Goal: Transaction & Acquisition: Purchase product/service

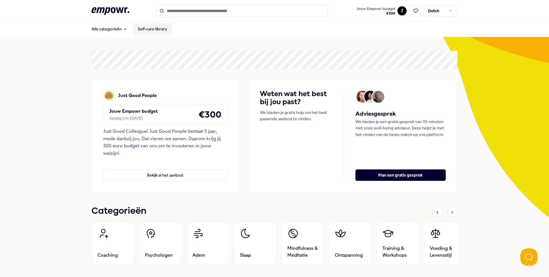
click at [157, 30] on link "Self-care library" at bounding box center [152, 28] width 39 height 11
click at [116, 33] on button "Alle categorieën" at bounding box center [109, 28] width 45 height 11
click at [116, 32] on button "Alle categorieën" at bounding box center [109, 28] width 45 height 11
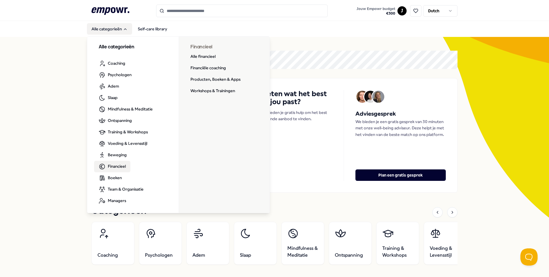
click at [114, 164] on span "Financieel" at bounding box center [117, 166] width 18 height 6
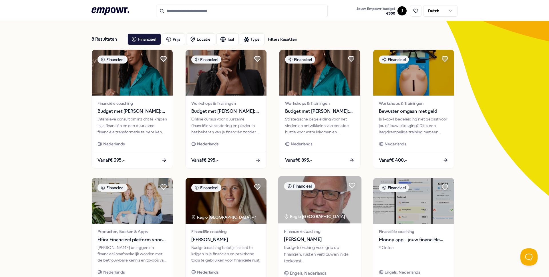
scroll to position [21, 0]
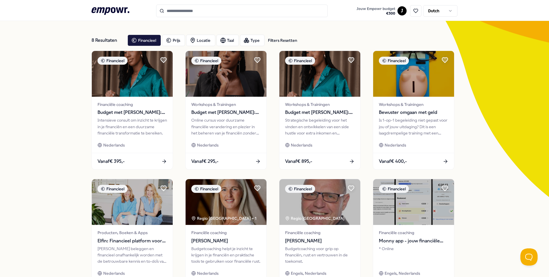
click at [122, 8] on icon at bounding box center [110, 10] width 38 height 7
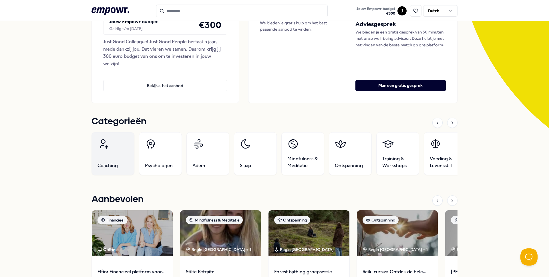
scroll to position [90, 0]
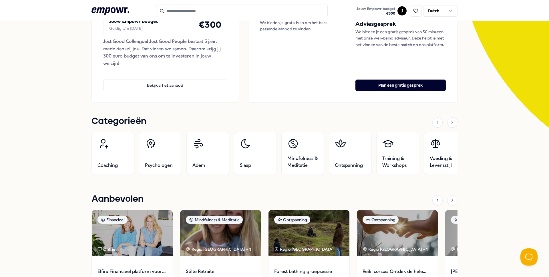
click at [454, 127] on div at bounding box center [444, 122] width 25 height 10
click at [454, 125] on div at bounding box center [452, 122] width 10 height 10
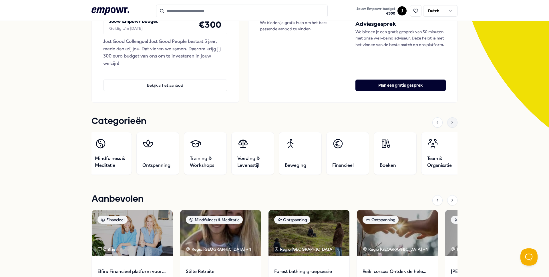
click at [454, 125] on div at bounding box center [452, 122] width 10 height 10
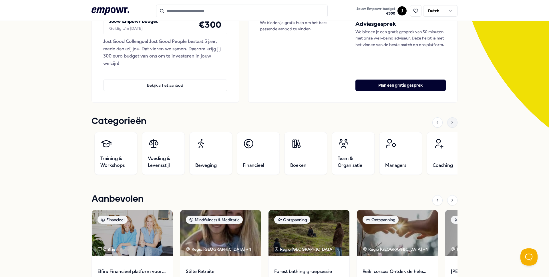
click at [454, 125] on div at bounding box center [452, 122] width 10 height 10
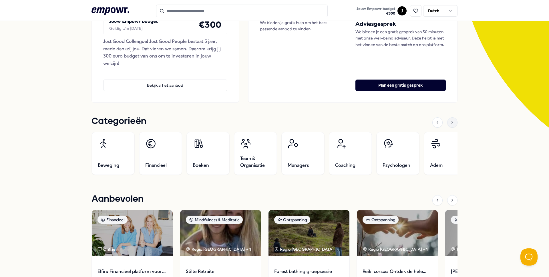
click at [454, 125] on div at bounding box center [452, 122] width 10 height 10
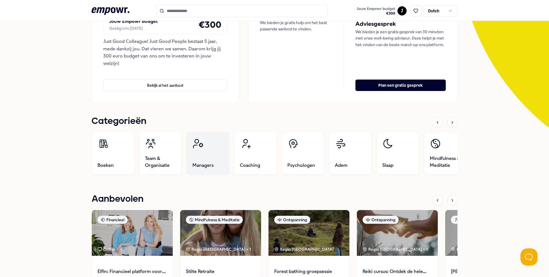
click at [213, 155] on link "Managers" at bounding box center [207, 153] width 43 height 43
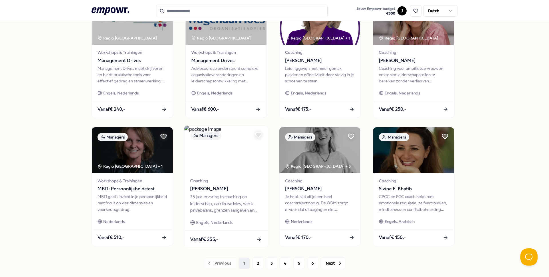
scroll to position [235, 0]
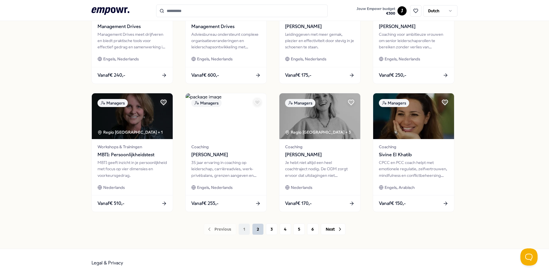
click at [258, 228] on button "2" at bounding box center [257, 228] width 11 height 11
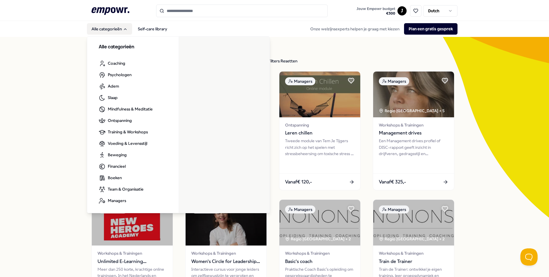
click at [110, 28] on button "Alle categorieën" at bounding box center [109, 28] width 45 height 11
click at [122, 25] on button "Alle categorieën" at bounding box center [109, 28] width 45 height 11
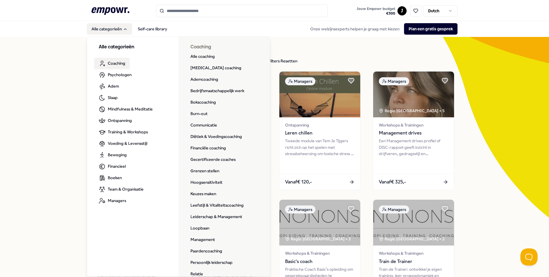
click at [117, 62] on span "Coaching" at bounding box center [116, 63] width 17 height 6
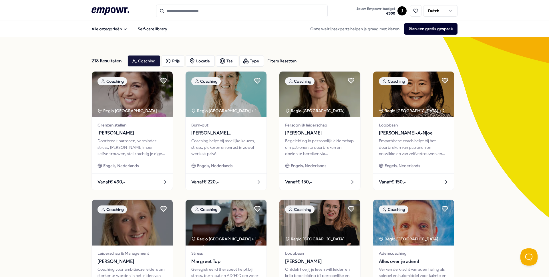
click at [116, 61] on div "218 Resultaten Filters Resetten" at bounding box center [106, 60] width 31 height 11
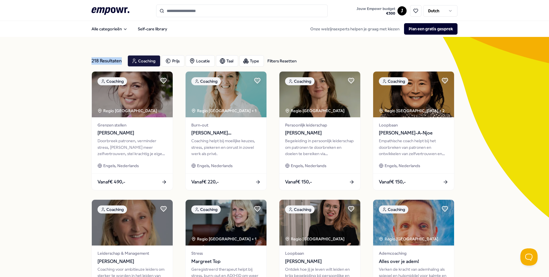
click at [116, 61] on div "218 Resultaten Filters Resetten" at bounding box center [106, 60] width 31 height 11
click at [64, 65] on div "218 Resultaten Filters Resetten Coaching Prijs Locatie Taal Type Filters Resett…" at bounding box center [274, 260] width 549 height 446
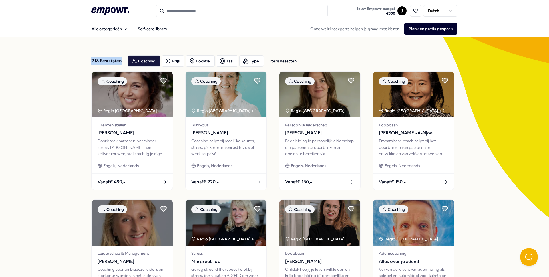
click at [64, 64] on div "218 Resultaten Filters Resetten Coaching Prijs Locatie Taal Type Filters Resett…" at bounding box center [274, 260] width 549 height 446
click at [69, 63] on div "218 Resultaten Filters Resetten Coaching Prijs Locatie Taal Type Filters Resett…" at bounding box center [274, 260] width 549 height 446
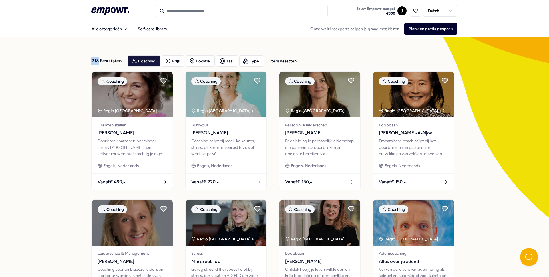
click at [69, 63] on div "218 Resultaten Filters Resetten Coaching Prijs Locatie Taal Type Filters Resett…" at bounding box center [274, 260] width 549 height 446
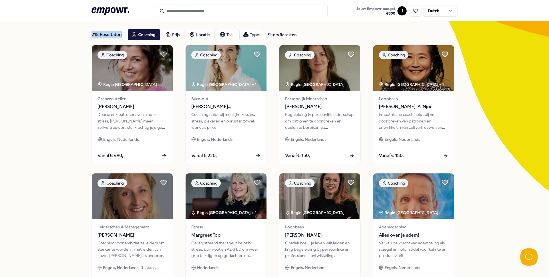
scroll to position [27, 0]
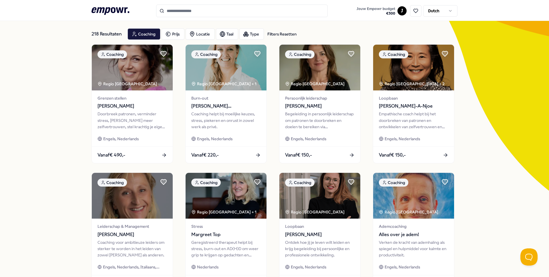
click at [65, 63] on div "218 Resultaten Filters Resetten Coaching Prijs Locatie Taal Type Filters Resett…" at bounding box center [274, 233] width 549 height 446
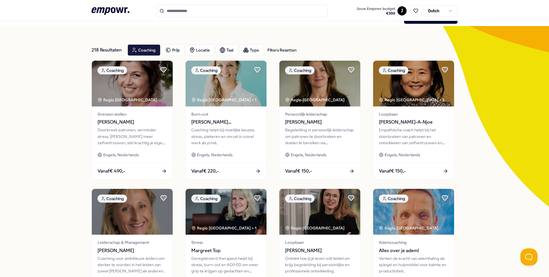
scroll to position [11, 0]
click at [114, 51] on div "218 Resultaten Filters Resetten" at bounding box center [106, 49] width 31 height 11
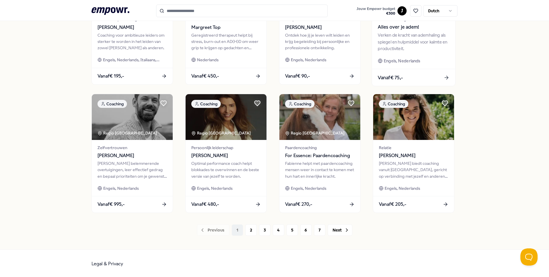
scroll to position [235, 0]
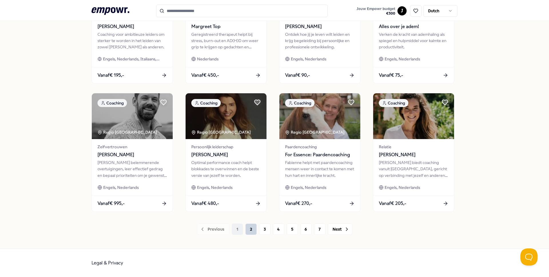
click at [248, 227] on button "2" at bounding box center [250, 228] width 11 height 11
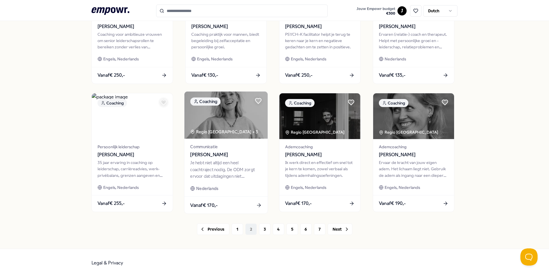
click at [265, 121] on img at bounding box center [225, 114] width 83 height 47
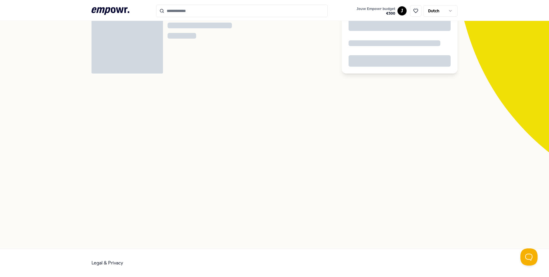
scroll to position [37, 0]
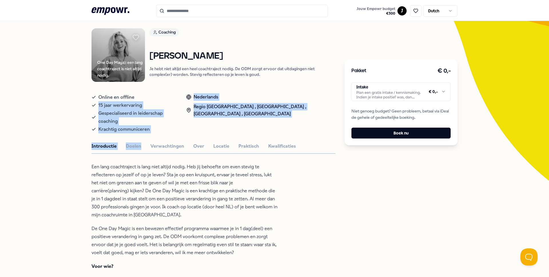
drag, startPoint x: 99, startPoint y: 107, endPoint x: 144, endPoint y: 136, distance: 53.6
click at [137, 142] on button "Doelen" at bounding box center [133, 145] width 15 height 7
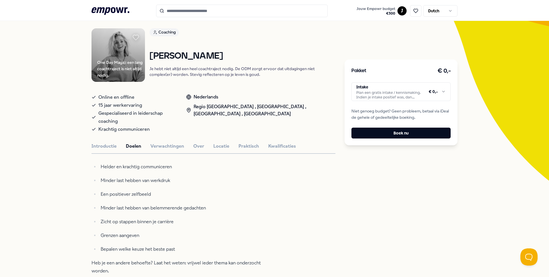
click at [171, 142] on button "Verwachtingen" at bounding box center [167, 145] width 34 height 7
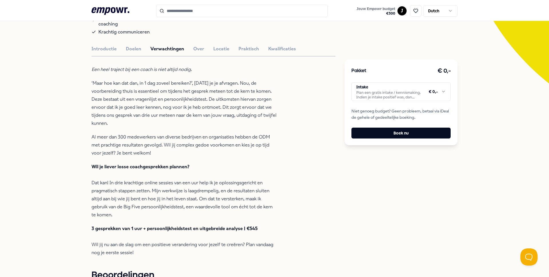
scroll to position [0, 0]
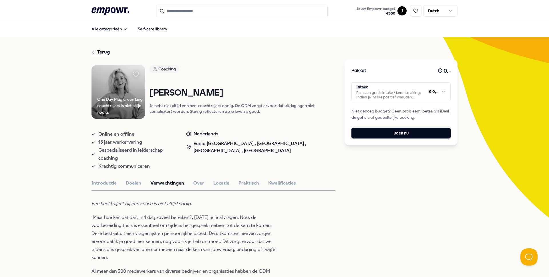
click at [98, 51] on div "Terug" at bounding box center [100, 52] width 18 height 8
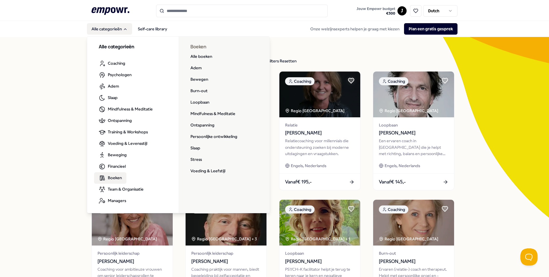
click at [111, 175] on span "Boeken" at bounding box center [115, 177] width 14 height 6
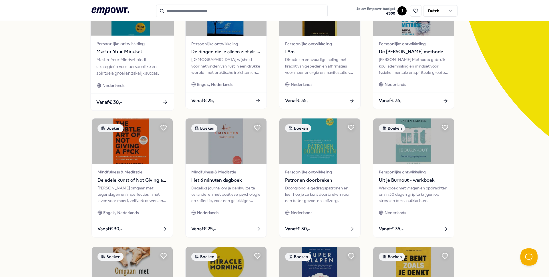
click at [130, 81] on div "Persoonlijke ontwikkeling Master Your Mindset Master Your Mindset biedt strateg…" at bounding box center [132, 65] width 83 height 58
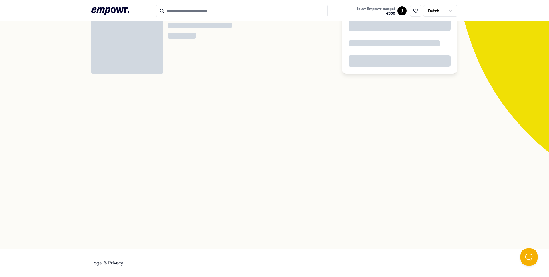
scroll to position [37, 0]
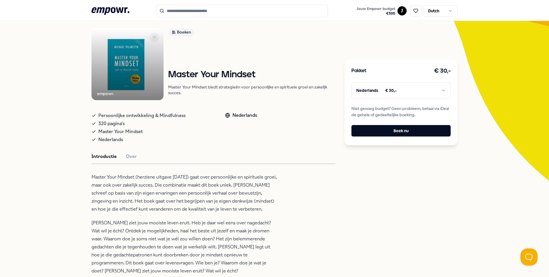
click at [407, 93] on html ".empowr-logo_svg__cls-1{fill:#03032f} Jouw Empowr budget € 300 J Dutch Alle cat…" at bounding box center [274, 138] width 549 height 277
click at [408, 93] on html ".empowr-logo_svg__cls-1{fill:#03032f} Jouw Empowr budget € 300 J Dutch Alle cat…" at bounding box center [274, 138] width 549 height 277
click at [399, 132] on button "Boek nu" at bounding box center [400, 130] width 99 height 11
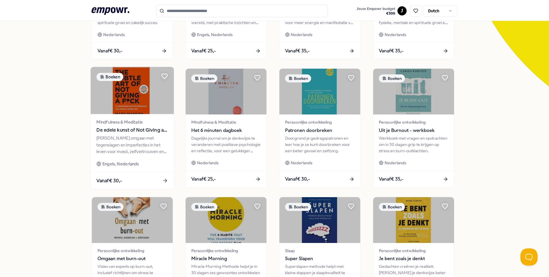
scroll to position [122, 0]
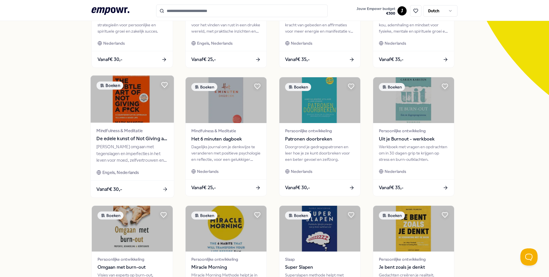
click at [128, 142] on span "De edele kunst of Not Giving a F*ck" at bounding box center [131, 138] width 71 height 7
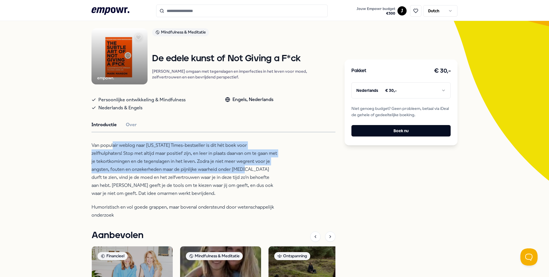
drag, startPoint x: 113, startPoint y: 147, endPoint x: 252, endPoint y: 178, distance: 142.3
click at [250, 177] on p "Van populair weblog naar [US_STATE] Times-bestseller is dit hét boek voor zelfh…" at bounding box center [184, 169] width 186 height 56
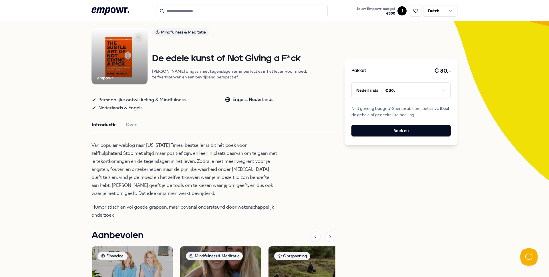
drag, startPoint x: 252, startPoint y: 178, endPoint x: 235, endPoint y: 176, distance: 17.8
click at [252, 177] on p "Van populair weblog naar [US_STATE] Times-bestseller is dit hét boek voor zelfh…" at bounding box center [184, 169] width 186 height 56
drag, startPoint x: 204, startPoint y: 150, endPoint x: 278, endPoint y: 161, distance: 74.4
click at [278, 161] on div "empowr. Mindfulness & Meditatie De edele kunst of Not Giving a F*ck Leer omgaan…" at bounding box center [213, 199] width 244 height 342
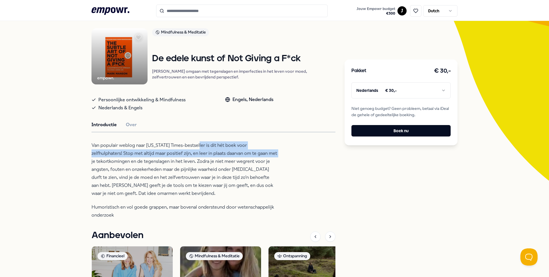
drag, startPoint x: 277, startPoint y: 161, endPoint x: 200, endPoint y: 147, distance: 78.5
click at [200, 147] on p "Van populair weblog naar [US_STATE] Times-bestseller is dit hét boek voor zelfh…" at bounding box center [184, 169] width 186 height 56
drag, startPoint x: 200, startPoint y: 147, endPoint x: 143, endPoint y: 147, distance: 56.6
click at [199, 147] on p "Van populair weblog naar [US_STATE] Times-bestseller is dit hét boek voor zelfh…" at bounding box center [184, 169] width 186 height 56
drag, startPoint x: 92, startPoint y: 158, endPoint x: 148, endPoint y: 163, distance: 56.0
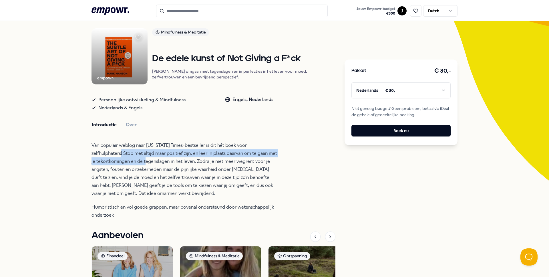
click at [148, 163] on p "Van populair weblog naar [US_STATE] Times-bestseller is dit hét boek voor zelfh…" at bounding box center [184, 169] width 186 height 56
drag, startPoint x: 283, startPoint y: 161, endPoint x: 166, endPoint y: 153, distance: 116.9
click at [166, 153] on div "empowr. Mindfulness & Meditatie De edele kunst of Not Giving a F*ck Leer omgaan…" at bounding box center [213, 199] width 244 height 342
drag, startPoint x: 166, startPoint y: 153, endPoint x: 129, endPoint y: 157, distance: 36.8
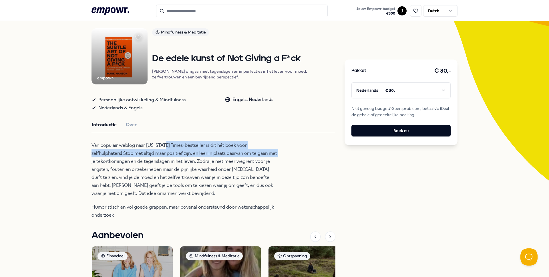
click at [166, 153] on p "Van populair weblog naar [US_STATE] Times-bestseller is dit hét boek voor zelfh…" at bounding box center [184, 169] width 186 height 56
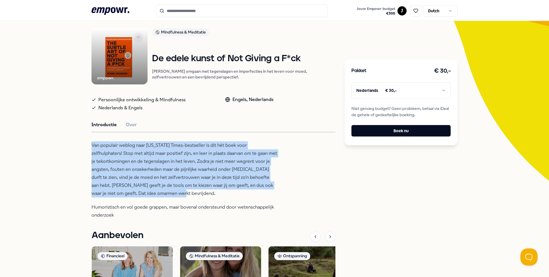
drag, startPoint x: 82, startPoint y: 152, endPoint x: 302, endPoint y: 197, distance: 224.6
click at [302, 197] on div "Terug empowr. Mindfulness & Meditatie De edele kunst of Not Giving a F*ck Leer …" at bounding box center [274, 191] width 549 height 382
click at [302, 197] on div "empowr. Mindfulness & Meditatie De edele kunst of Not Giving a F*ck Leer omgaan…" at bounding box center [213, 199] width 244 height 342
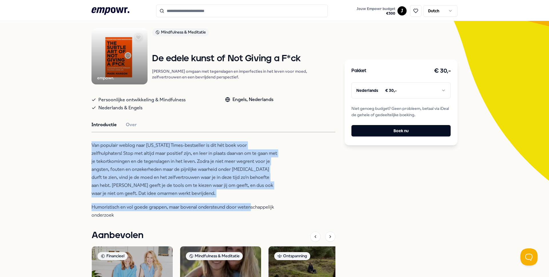
drag, startPoint x: 87, startPoint y: 145, endPoint x: 250, endPoint y: 212, distance: 176.0
click at [250, 212] on div "Terug empowr. Mindfulness & Meditatie De edele kunst of Not Giving a F*ck Leer …" at bounding box center [274, 191] width 549 height 382
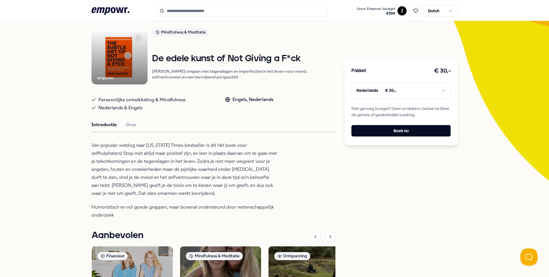
click at [226, 197] on p "Van populair weblog naar [US_STATE] Times-bestseller is dit hét boek voor zelfh…" at bounding box center [184, 169] width 186 height 56
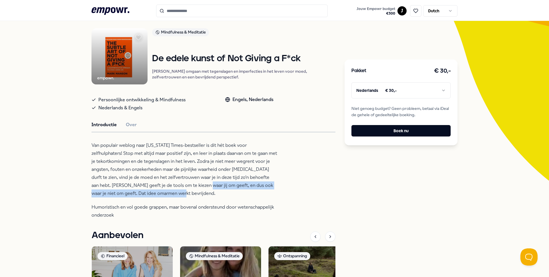
drag, startPoint x: 227, startPoint y: 202, endPoint x: 201, endPoint y: 192, distance: 27.7
click at [201, 192] on p "Van populair weblog naar [US_STATE] Times-bestseller is dit hét boek voor zelfh…" at bounding box center [184, 169] width 186 height 56
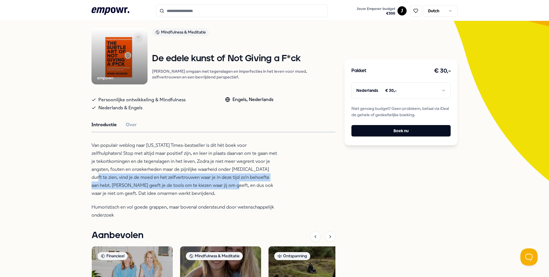
drag, startPoint x: 81, startPoint y: 180, endPoint x: 226, endPoint y: 190, distance: 144.8
click at [226, 190] on div "Terug empowr. Mindfulness & Meditatie De edele kunst of Not Giving a F*ck Leer …" at bounding box center [274, 191] width 549 height 382
click at [226, 190] on p "Van populair weblog naar [US_STATE] Times-bestseller is dit hét boek voor zelfh…" at bounding box center [184, 169] width 186 height 56
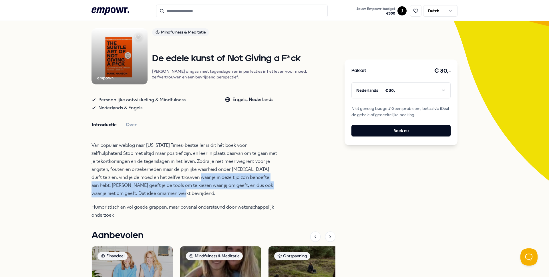
drag, startPoint x: 241, startPoint y: 198, endPoint x: 195, endPoint y: 185, distance: 47.2
click at [196, 185] on p "Van populair weblog naar [US_STATE] Times-bestseller is dit hét boek voor zelfh…" at bounding box center [184, 169] width 186 height 56
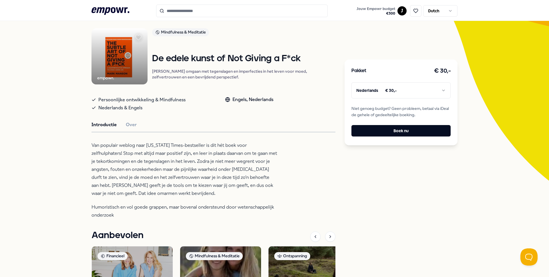
click at [195, 185] on p "Van populair weblog naar [US_STATE] Times-bestseller is dit hét boek voor zelfh…" at bounding box center [184, 169] width 186 height 56
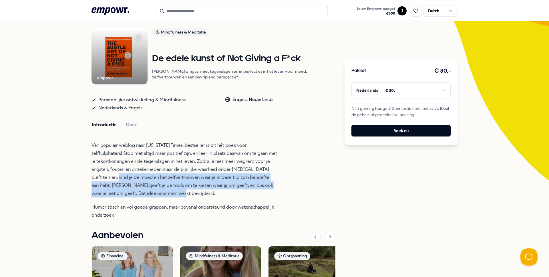
drag, startPoint x: 125, startPoint y: 187, endPoint x: 193, endPoint y: 197, distance: 68.5
click at [193, 197] on p "Van populair weblog naar [US_STATE] Times-bestseller is dit hét boek voor zelfh…" at bounding box center [184, 169] width 186 height 56
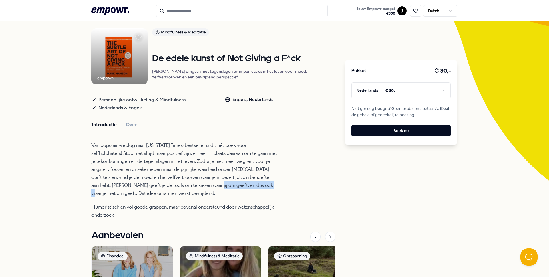
drag, startPoint x: 264, startPoint y: 192, endPoint x: 196, endPoint y: 187, distance: 67.9
click at [202, 188] on p "Van populair weblog naar [US_STATE] Times-bestseller is dit hét boek voor zelfh…" at bounding box center [184, 169] width 186 height 56
drag, startPoint x: 196, startPoint y: 187, endPoint x: 184, endPoint y: 188, distance: 12.3
click at [196, 187] on p "Van populair weblog naar [US_STATE] Times-bestseller is dit hét boek voor zelfh…" at bounding box center [184, 169] width 186 height 56
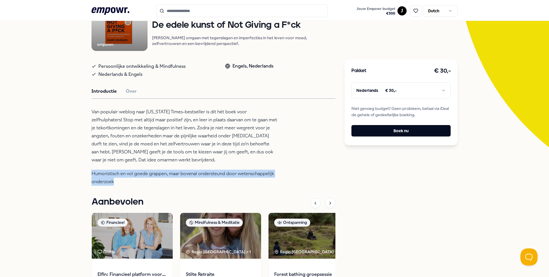
drag, startPoint x: 90, startPoint y: 174, endPoint x: 151, endPoint y: 189, distance: 62.1
click at [150, 189] on div "Terug empowr. Mindfulness & Meditatie De edele kunst of Not Giving a F*ck Leer …" at bounding box center [274, 158] width 549 height 382
click at [151, 186] on p "Humoristisch en vol goede grappen, maar bovenal ondersteund door wetenschappeli…" at bounding box center [184, 178] width 186 height 16
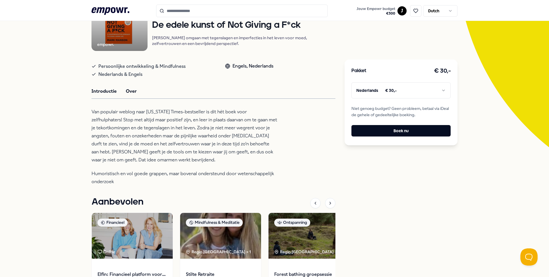
click at [132, 95] on button "Over" at bounding box center [131, 90] width 11 height 7
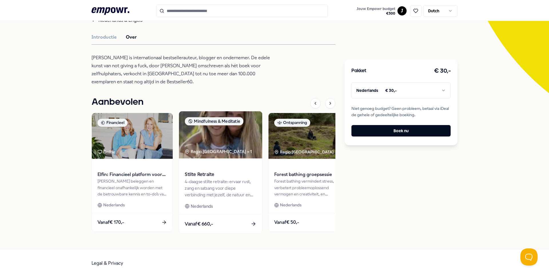
scroll to position [129, 0]
click at [204, 185] on div "4-daagse stilte retraite: ervaar rust, zang en satsang voor diepe verbinding me…" at bounding box center [220, 188] width 71 height 20
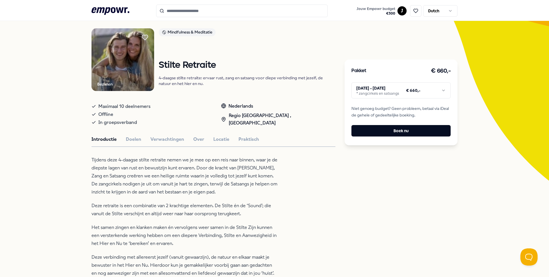
click at [93, 2] on header ".empowr-logo_svg__cls-1{fill:#03032f} Jouw Empowr budget € 300 J Dutch" at bounding box center [274, 10] width 549 height 21
drag, startPoint x: 99, startPoint y: 9, endPoint x: 80, endPoint y: 7, distance: 18.9
click at [98, 9] on icon at bounding box center [110, 10] width 38 height 7
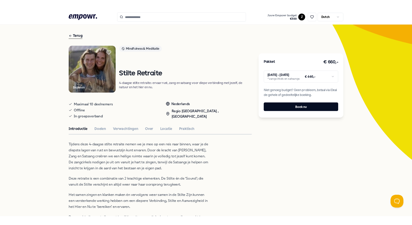
scroll to position [16, 0]
